Goal: Check status: Check status

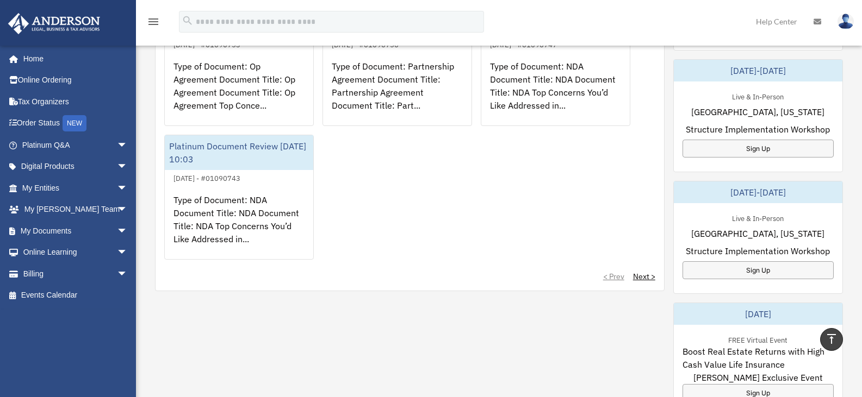
scroll to position [252, 0]
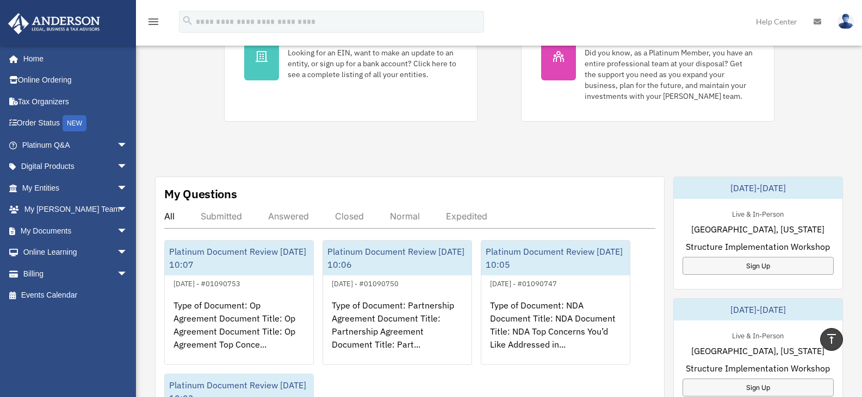
click at [281, 218] on div "Answered" at bounding box center [288, 216] width 41 height 11
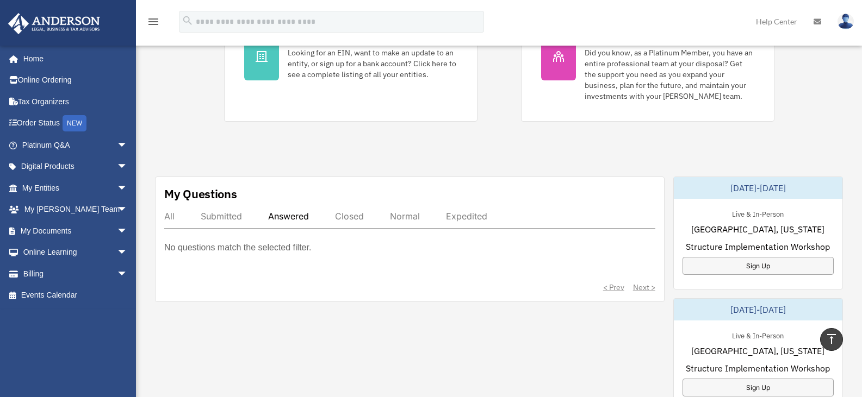
click at [212, 219] on div "Submitted" at bounding box center [221, 216] width 41 height 11
click at [169, 216] on div "All" at bounding box center [169, 216] width 10 height 11
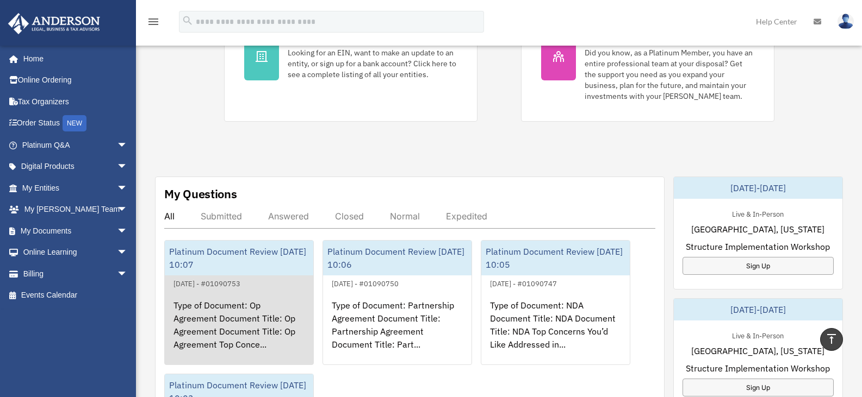
click at [254, 327] on div "Type of Document: Op Agreement Document Title: Op Agreement Document Title: Op …" at bounding box center [239, 332] width 148 height 85
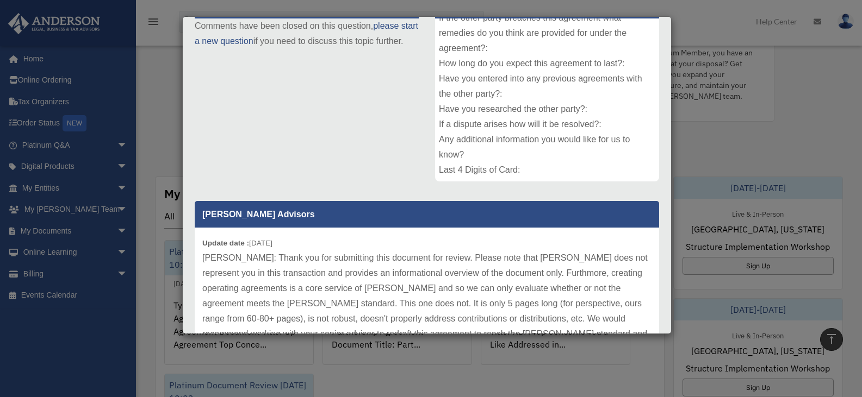
scroll to position [219, 0]
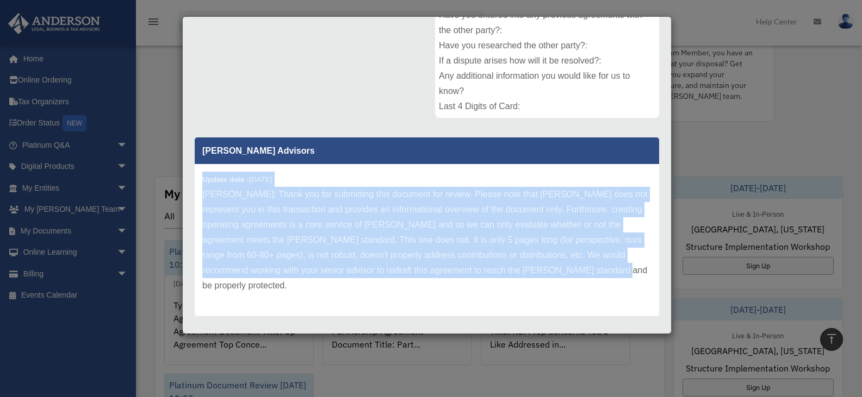
drag, startPoint x: 600, startPoint y: 275, endPoint x: 192, endPoint y: 167, distance: 421.8
click at [192, 167] on div "[PERSON_NAME] Advisors Update date : [DATE] [PERSON_NAME]: Thank you for submit…" at bounding box center [427, 223] width 481 height 187
copy div "Update date : [DATE] [PERSON_NAME]: Thank you for submitting this document for …"
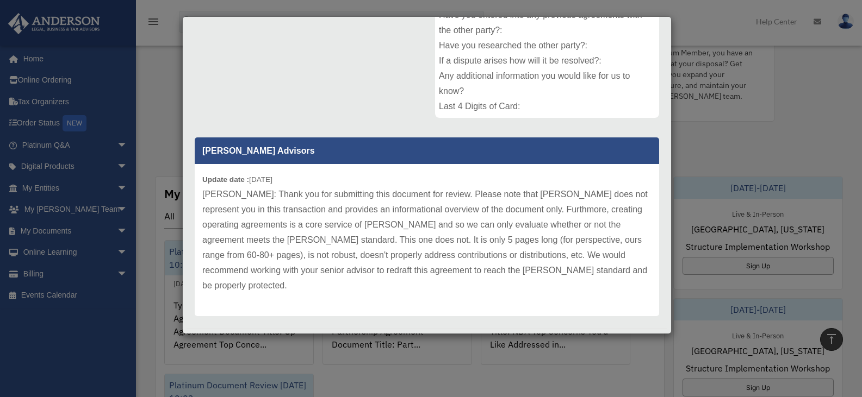
click at [836, 134] on div "Case Detail × Platinum Document Review [DATE] 10:07 Case Number 01090753 Create…" at bounding box center [431, 198] width 862 height 397
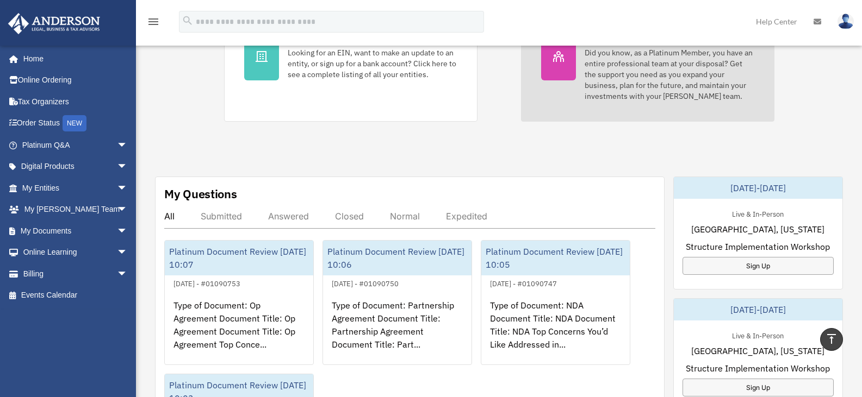
drag, startPoint x: 667, startPoint y: 162, endPoint x: 673, endPoint y: 72, distance: 90.4
click at [673, 72] on div "Exciting News: Introducing Order Status Tracking! Based on your feedback, we're…" at bounding box center [499, 307] width 742 height 1022
click at [664, 65] on div "Did you know, as a Platinum Member, you have an entire professional team at you…" at bounding box center [670, 74] width 170 height 54
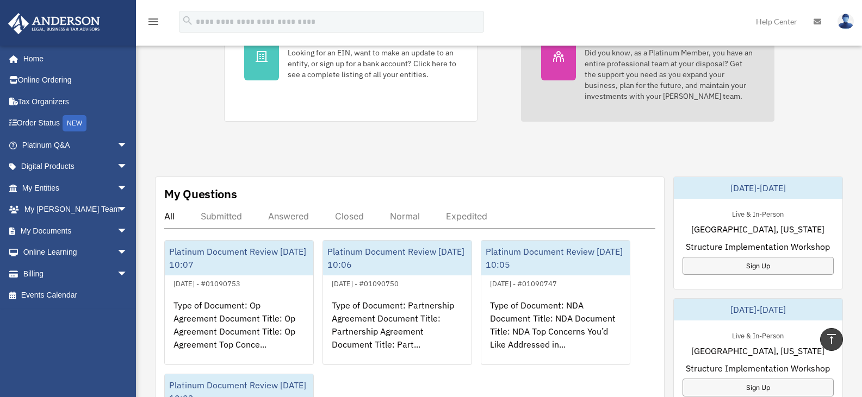
scroll to position [246, 0]
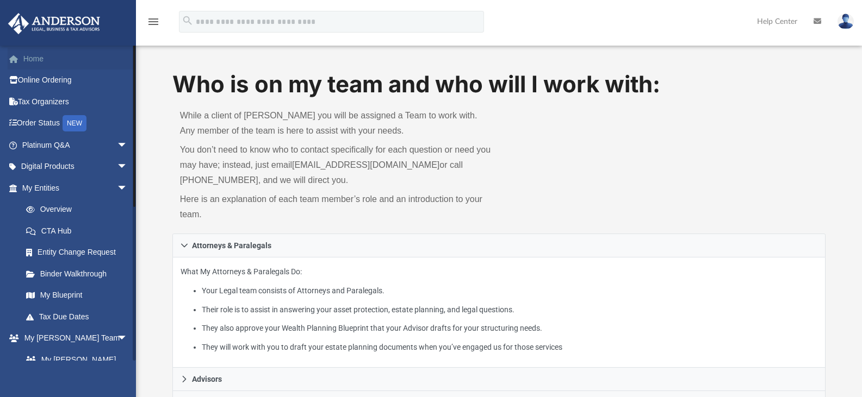
click at [38, 60] on link "Home" at bounding box center [76, 59] width 136 height 22
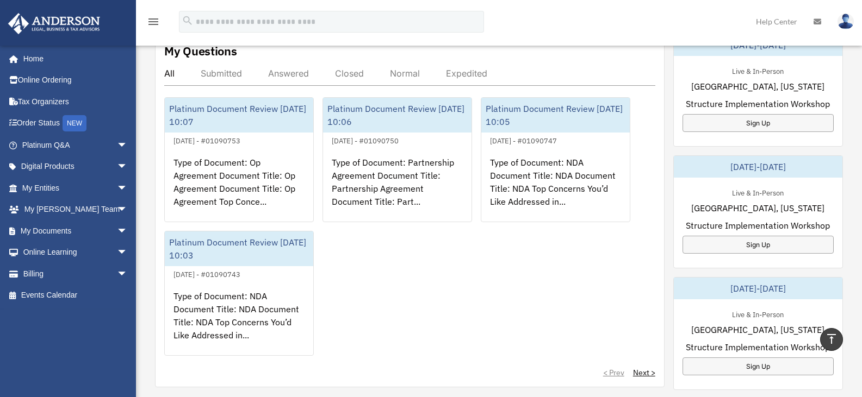
scroll to position [401, 0]
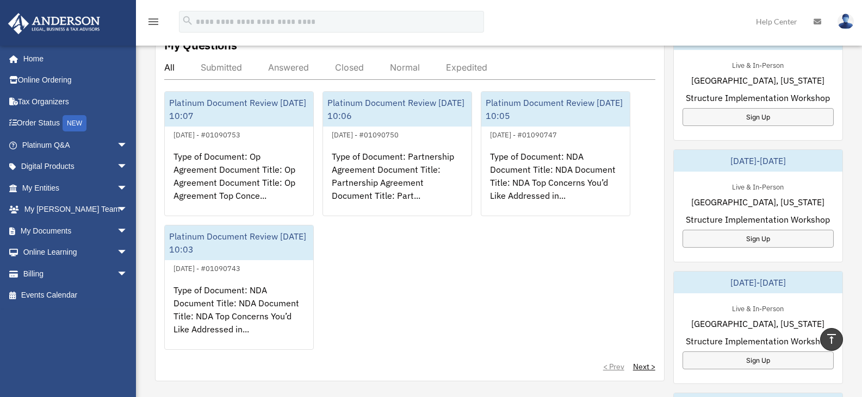
drag, startPoint x: 866, startPoint y: 70, endPoint x: 858, endPoint y: 186, distance: 116.2
click at [858, 186] on html "X Get a chance to win 6 months of Platinum for free just by filling out this su…" at bounding box center [431, 253] width 862 height 1308
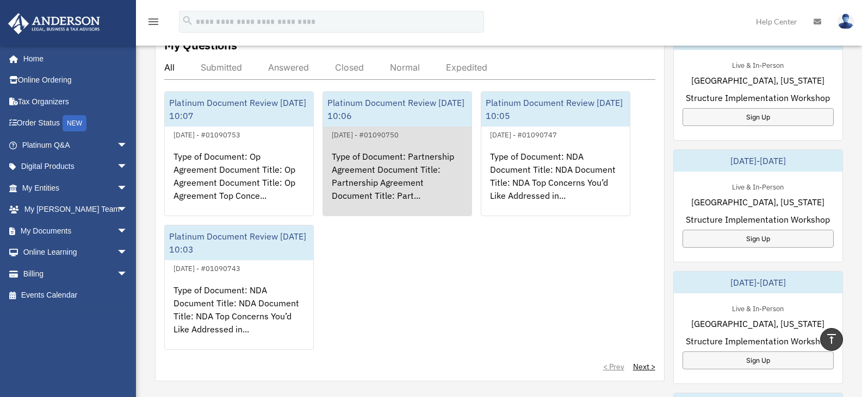
click at [397, 167] on div "Type of Document: Partnership Agreement Document Title: Partnership Agreement D…" at bounding box center [397, 183] width 148 height 85
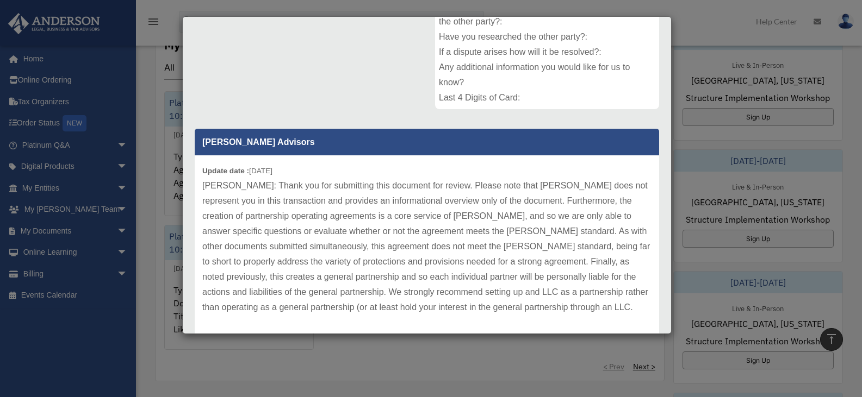
scroll to position [229, 0]
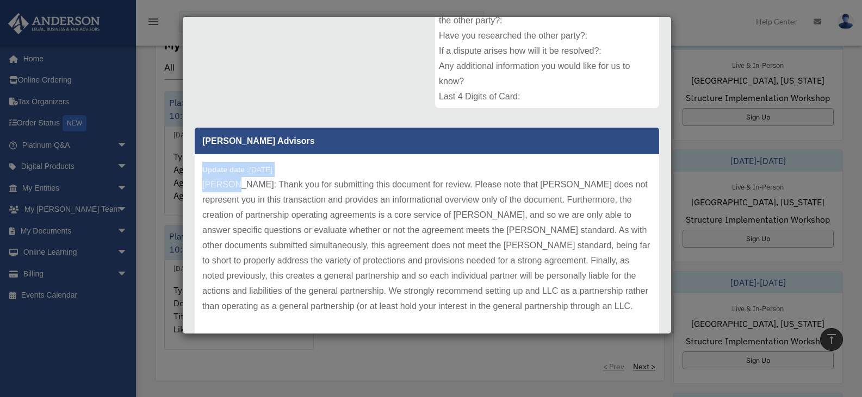
drag, startPoint x: 203, startPoint y: 167, endPoint x: 231, endPoint y: 190, distance: 35.9
click at [231, 190] on div "Update date : 08-29-2025" at bounding box center [427, 245] width 464 height 183
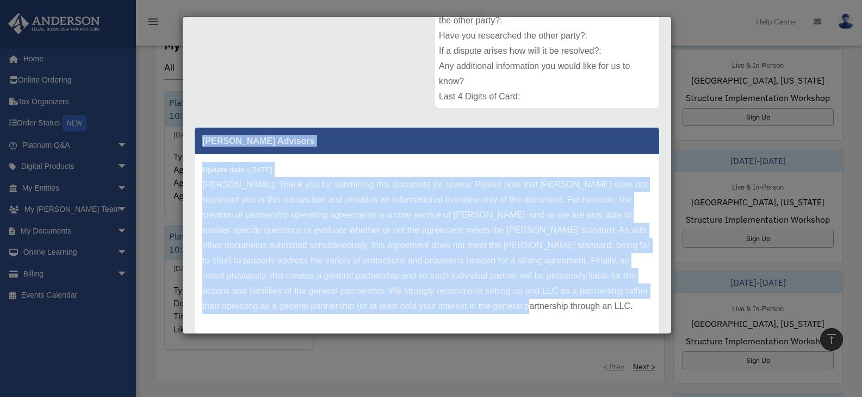
scroll to position [265, 0]
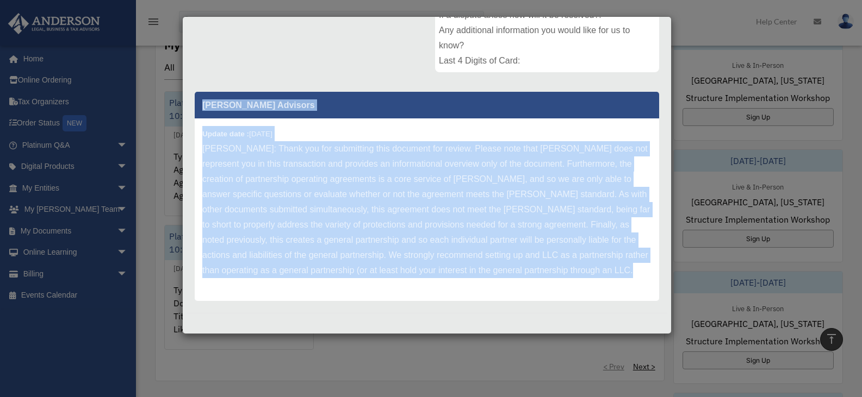
drag, startPoint x: 203, startPoint y: 142, endPoint x: 574, endPoint y: 333, distance: 417.1
click at [574, 333] on div "Case Detail × Platinum Document Review 08/27/2025 10:06 Case Number 01090750 Cr…" at bounding box center [426, 175] width 489 height 318
copy div "Anderson Advisors Update date : 08-29-2025 Sathish: Thank you for submitting th…"
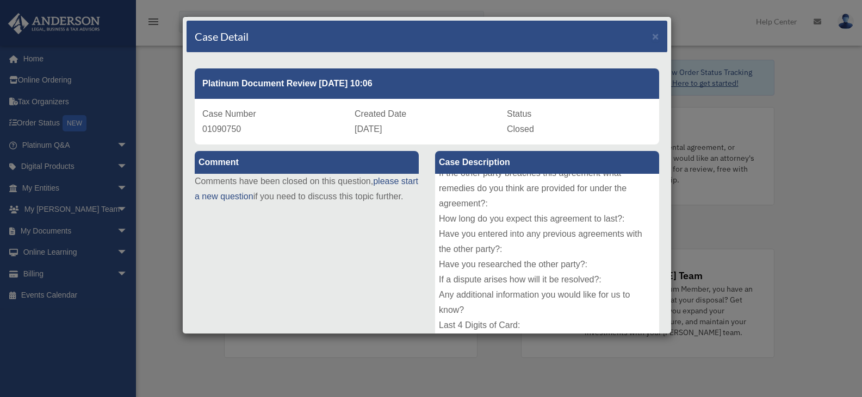
scroll to position [0, 0]
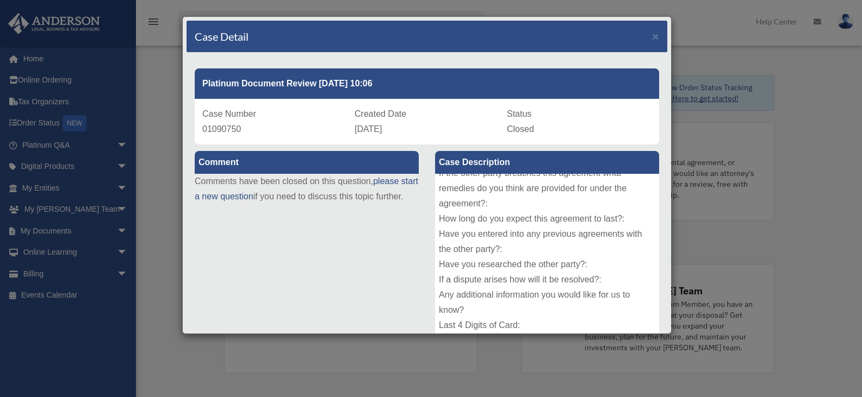
click at [852, 8] on div "Case Detail × Platinum Document Review 08/27/2025 10:06 Case Number 01090750 Cr…" at bounding box center [431, 198] width 862 height 397
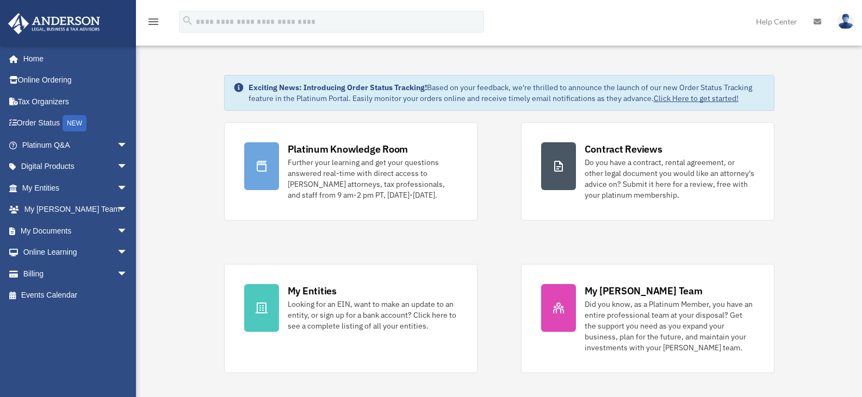
scroll to position [356, 0]
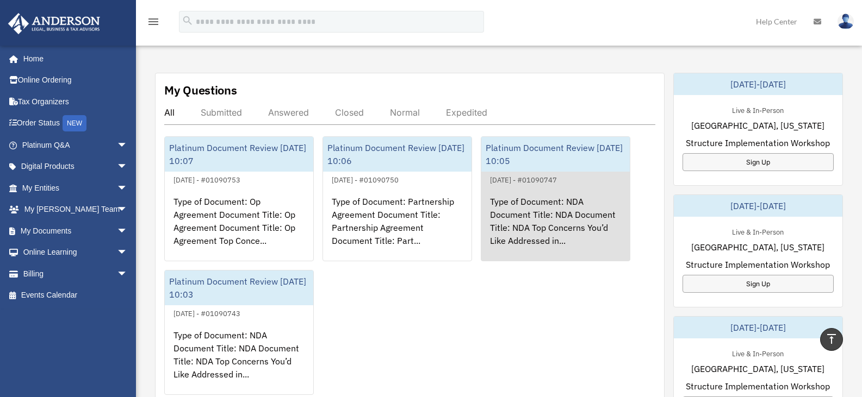
click at [526, 223] on div "Type of Document: NDA Document Title: NDA Document Title: NDA Top Concerns You’…" at bounding box center [555, 229] width 148 height 85
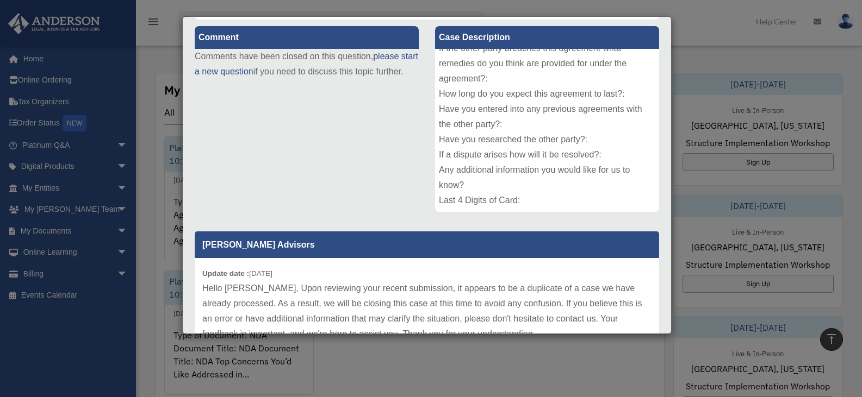
scroll to position [189, 0]
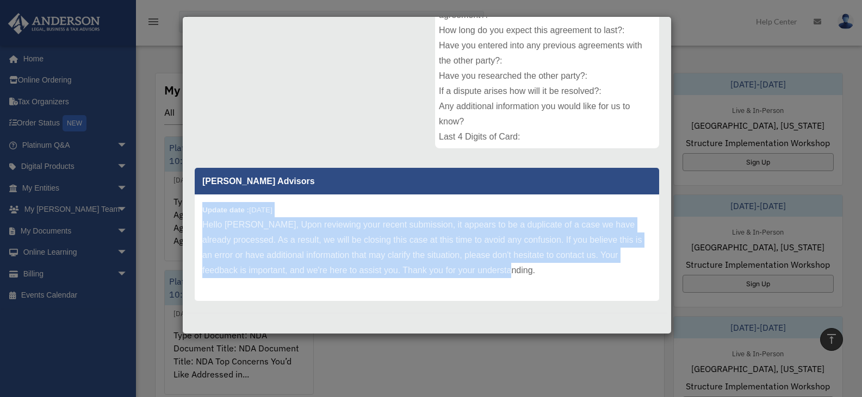
drag, startPoint x: 204, startPoint y: 210, endPoint x: 558, endPoint y: 291, distance: 362.7
click at [558, 291] on div "Update date : 08-27-2025 Hello Sathish, Upon reviewing your recent submission, …" at bounding box center [427, 248] width 464 height 107
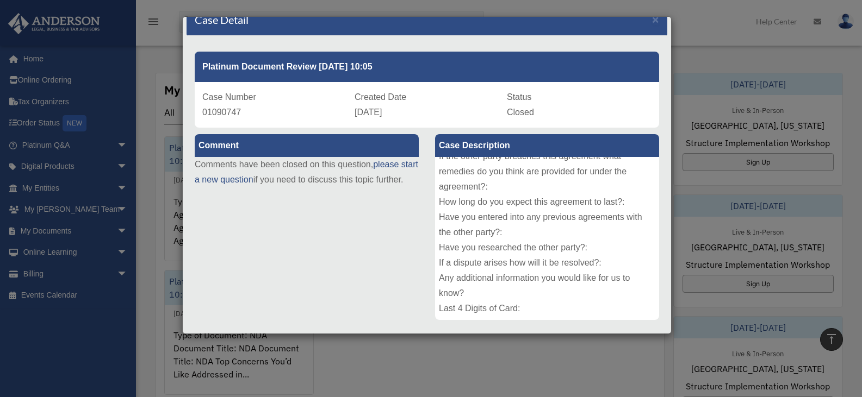
scroll to position [0, 0]
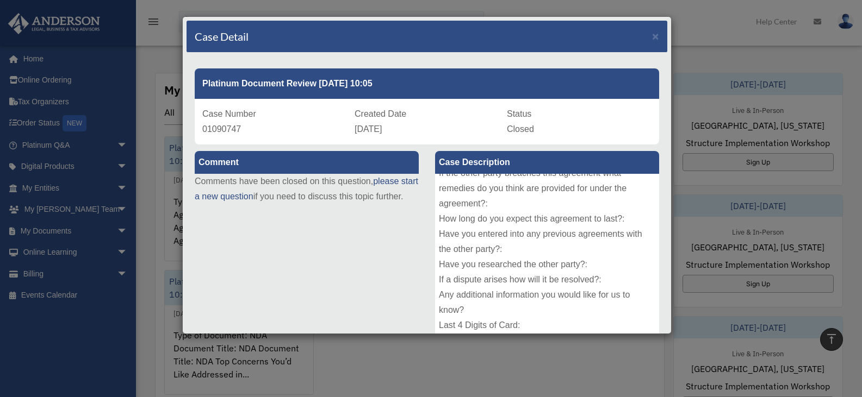
click at [796, 46] on div "Case Detail × Platinum Document Review 08/27/2025 10:05 Case Number 01090747 Cr…" at bounding box center [431, 198] width 862 height 397
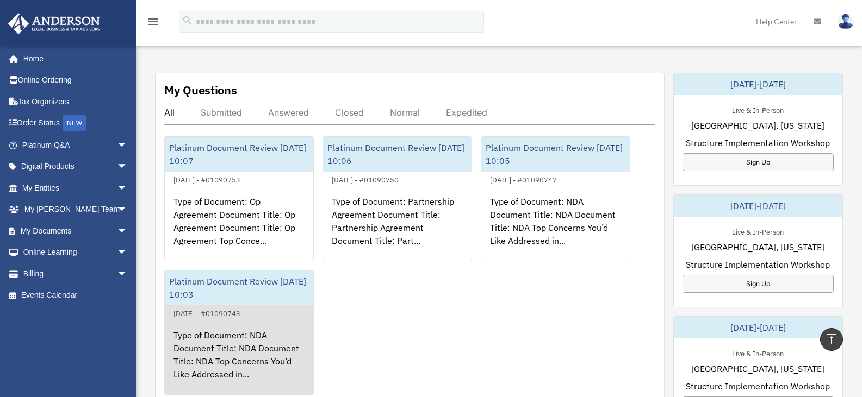
click at [210, 346] on div "Type of Document: NDA Document Title: NDA Document Title: NDA Top Concerns You’…" at bounding box center [239, 362] width 148 height 85
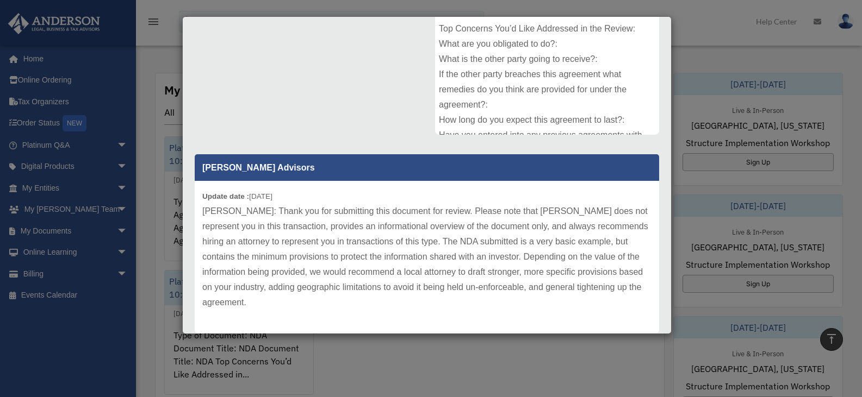
scroll to position [204, 0]
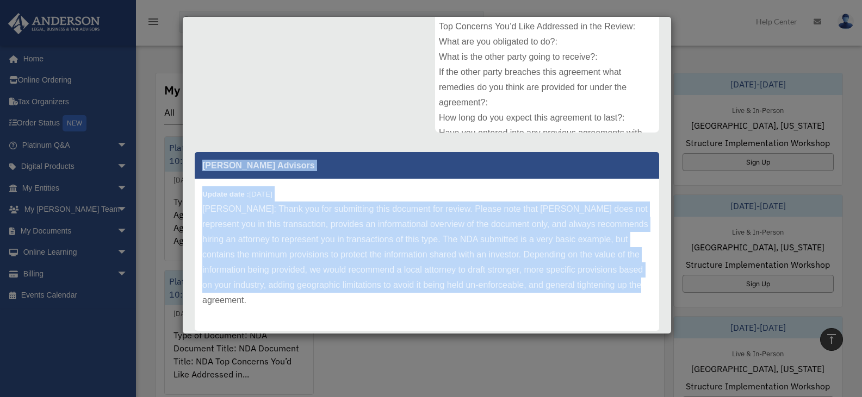
drag, startPoint x: 203, startPoint y: 164, endPoint x: 307, endPoint y: 309, distance: 178.1
click at [307, 309] on div "Anderson Advisors Update date : 08-29-2025 Sathish: Thank you for submitting th…" at bounding box center [427, 241] width 464 height 179
copy div "Anderson Advisors Update date : 08-29-2025 Sathish: Thank you for submitting th…"
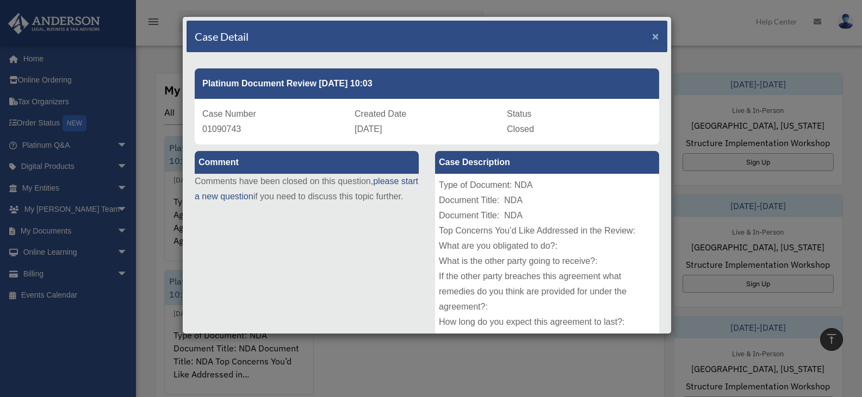
click at [652, 35] on span "×" at bounding box center [655, 36] width 7 height 13
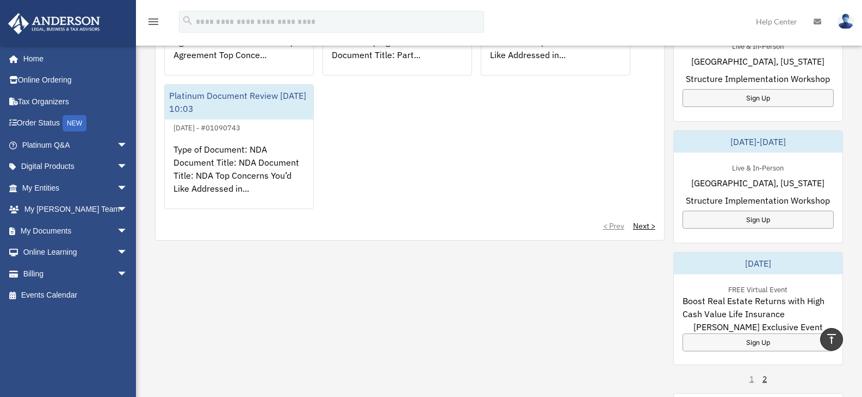
scroll to position [544, 0]
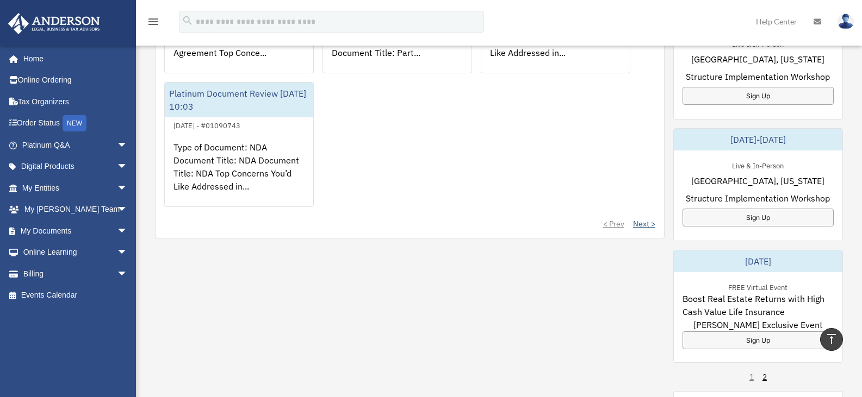
click at [636, 224] on link "Next >" at bounding box center [644, 224] width 22 height 11
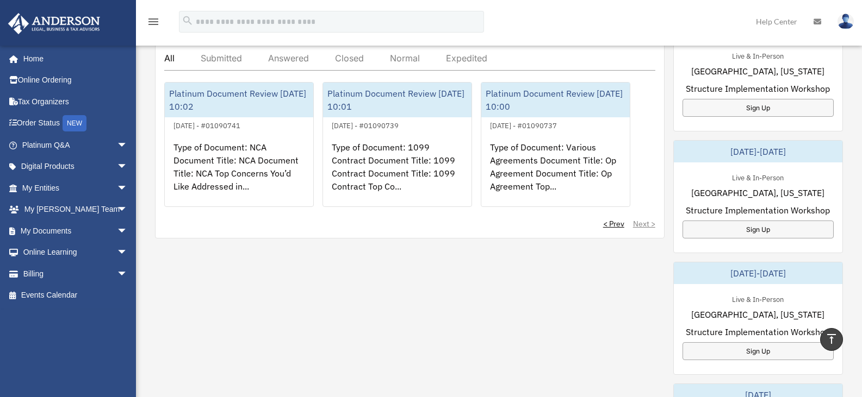
scroll to position [372, 0]
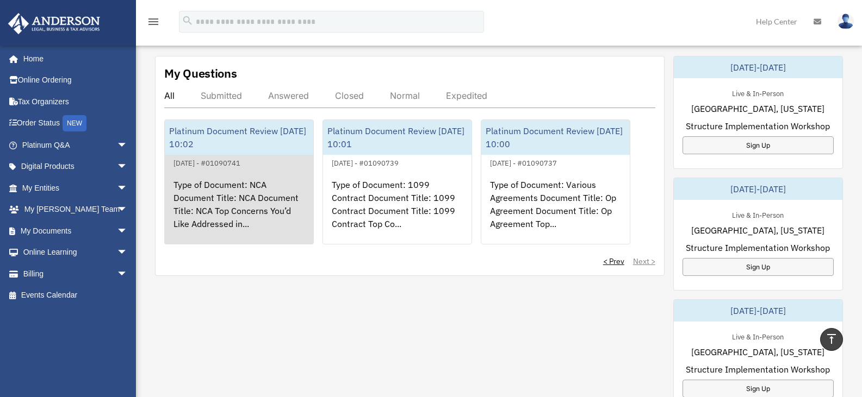
click at [232, 196] on div "Type of Document: NCA Document Title: NCA Document Title: NCA Top Concerns You’…" at bounding box center [239, 212] width 148 height 85
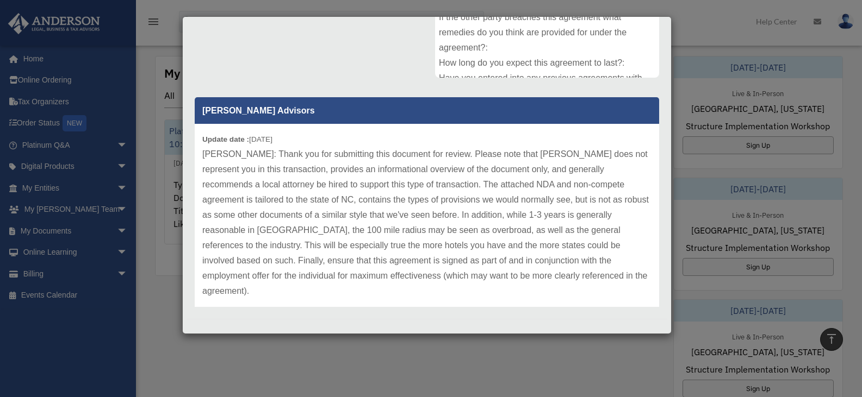
scroll to position [260, 0]
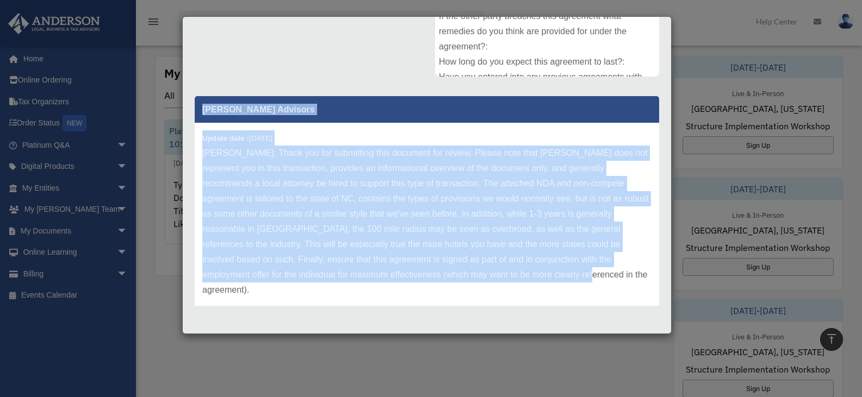
drag, startPoint x: 204, startPoint y: 107, endPoint x: 572, endPoint y: 288, distance: 410.0
click at [572, 288] on div "Anderson Advisors Update date : 08-29-2025" at bounding box center [427, 208] width 464 height 225
copy div "Anderson Advisors Update date : 08-29-2025 Sathish: Thank you for submitting th…"
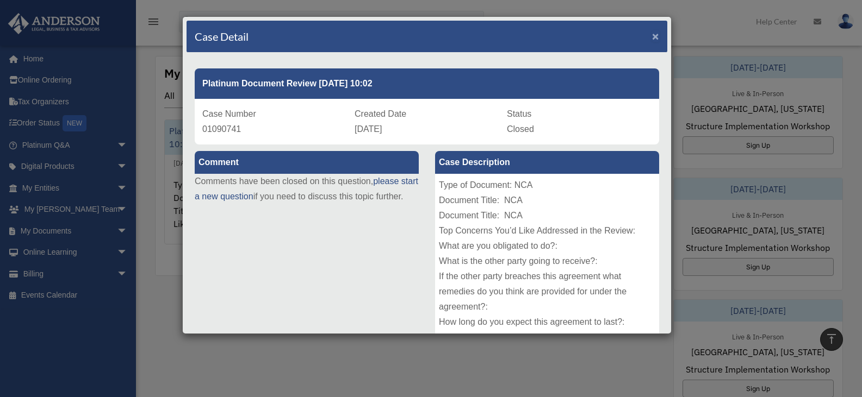
click at [652, 36] on span "×" at bounding box center [655, 36] width 7 height 13
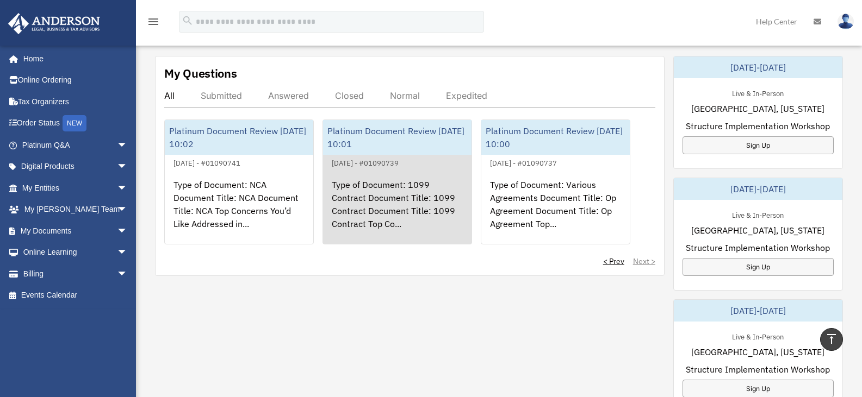
click at [389, 195] on div "Type of Document: 1099 Contract Document Title: 1099 Contract Document Title: 1…" at bounding box center [397, 212] width 148 height 85
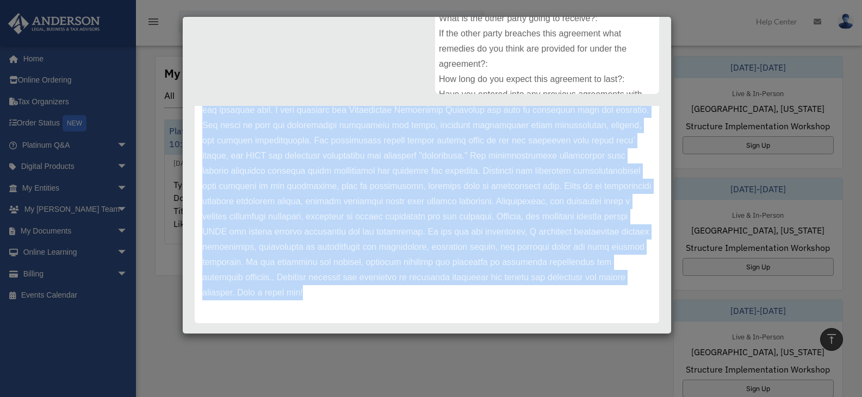
scroll to position [265, 0]
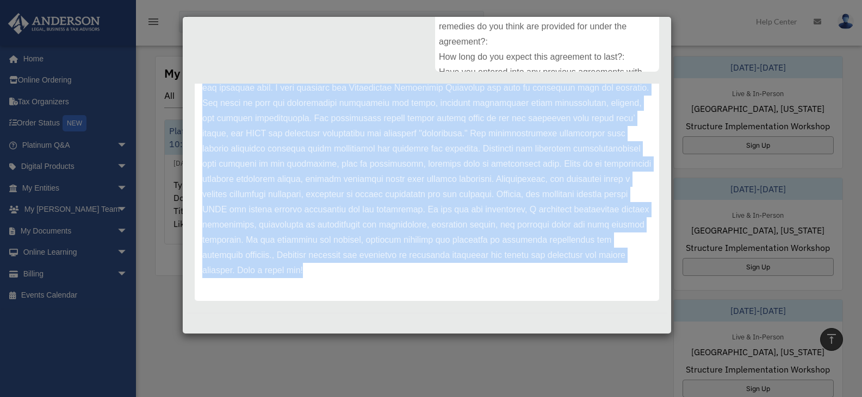
drag, startPoint x: 204, startPoint y: 125, endPoint x: 474, endPoint y: 310, distance: 327.8
click at [474, 310] on div "Platinum Document Review 08/27/2025 10:01 Case Number 01090739 Created Date Aug…" at bounding box center [427, 50] width 481 height 526
copy div "Anderson Advisors Update date : 08-27-2025 Hello Sathish, I want to inform you …"
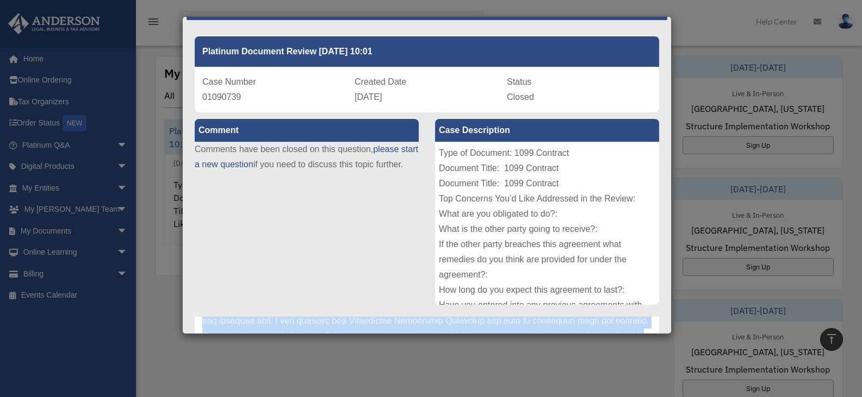
scroll to position [0, 0]
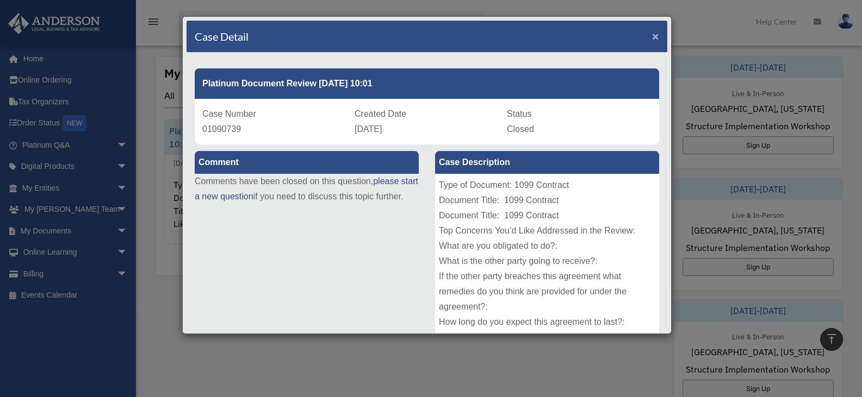
click at [652, 36] on span "×" at bounding box center [655, 36] width 7 height 13
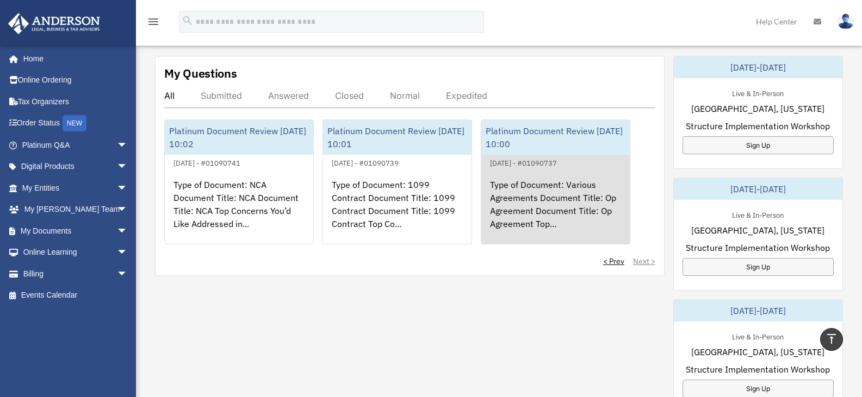
click at [527, 206] on div "Type of Document: Various Agreements Document Title: Op Agreement Document Titl…" at bounding box center [555, 212] width 148 height 85
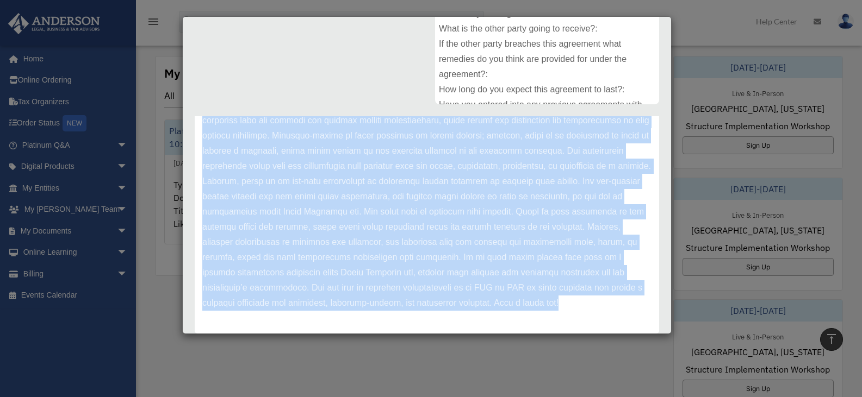
scroll to position [265, 0]
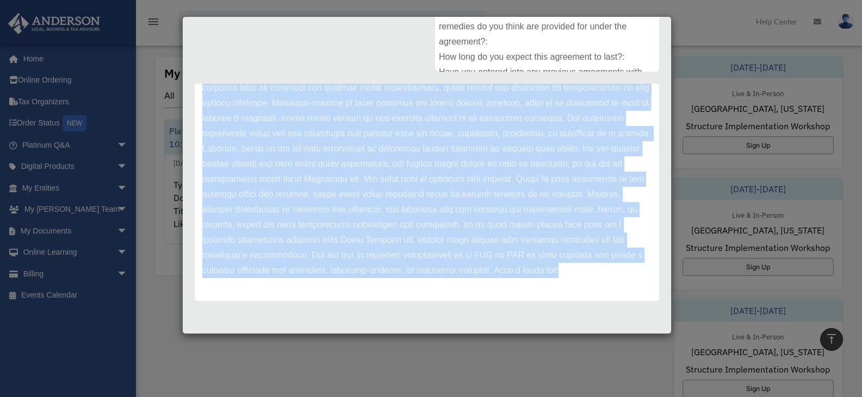
drag, startPoint x: 203, startPoint y: 174, endPoint x: 282, endPoint y: 351, distance: 193.5
click at [282, 351] on div "Case Detail × Platinum Document Review 08/27/2025 10:00 Case Number 01090737 Cr…" at bounding box center [431, 198] width 862 height 397
copy div "Anderson Advisors Update date : 08-27-2025 Hello Sathish, I want to inform you …"
click at [282, 351] on div "Case Detail × Platinum Document Review 08/27/2025 10:00 Case Number 01090737 Cr…" at bounding box center [431, 198] width 862 height 397
